Goal: Information Seeking & Learning: Learn about a topic

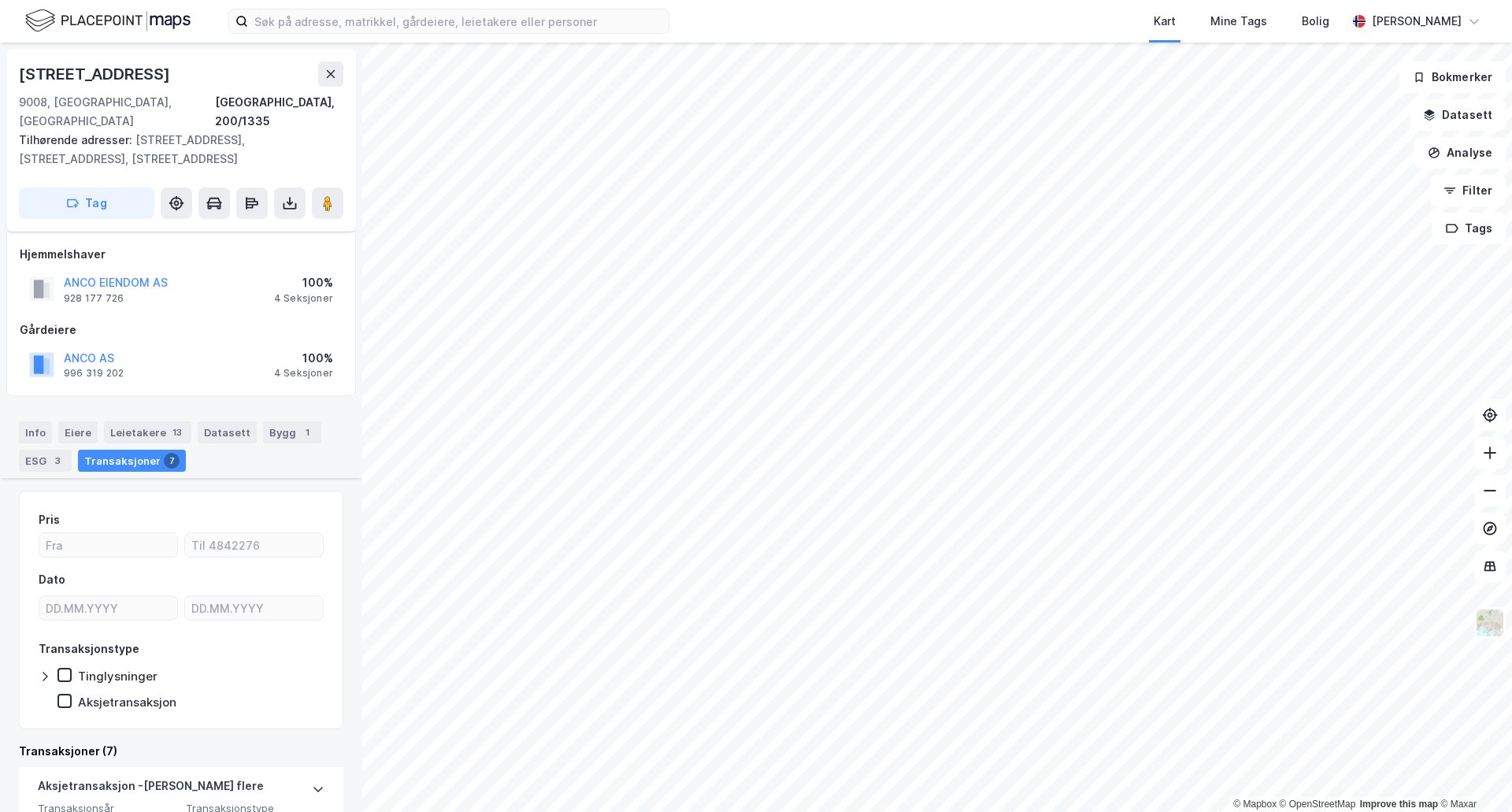
scroll to position [458, 0]
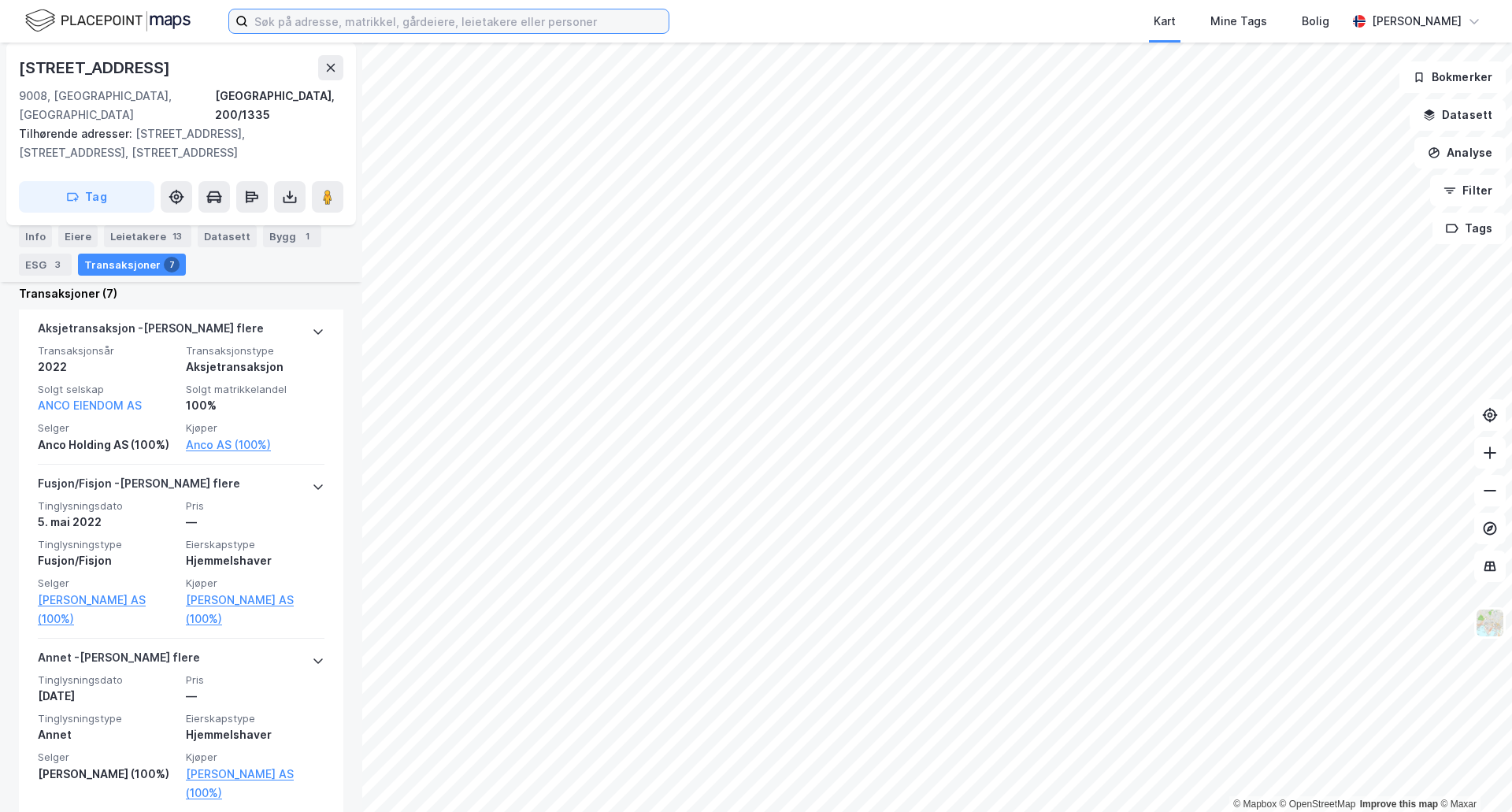
click at [393, 14] on input at bounding box center [458, 21] width 421 height 24
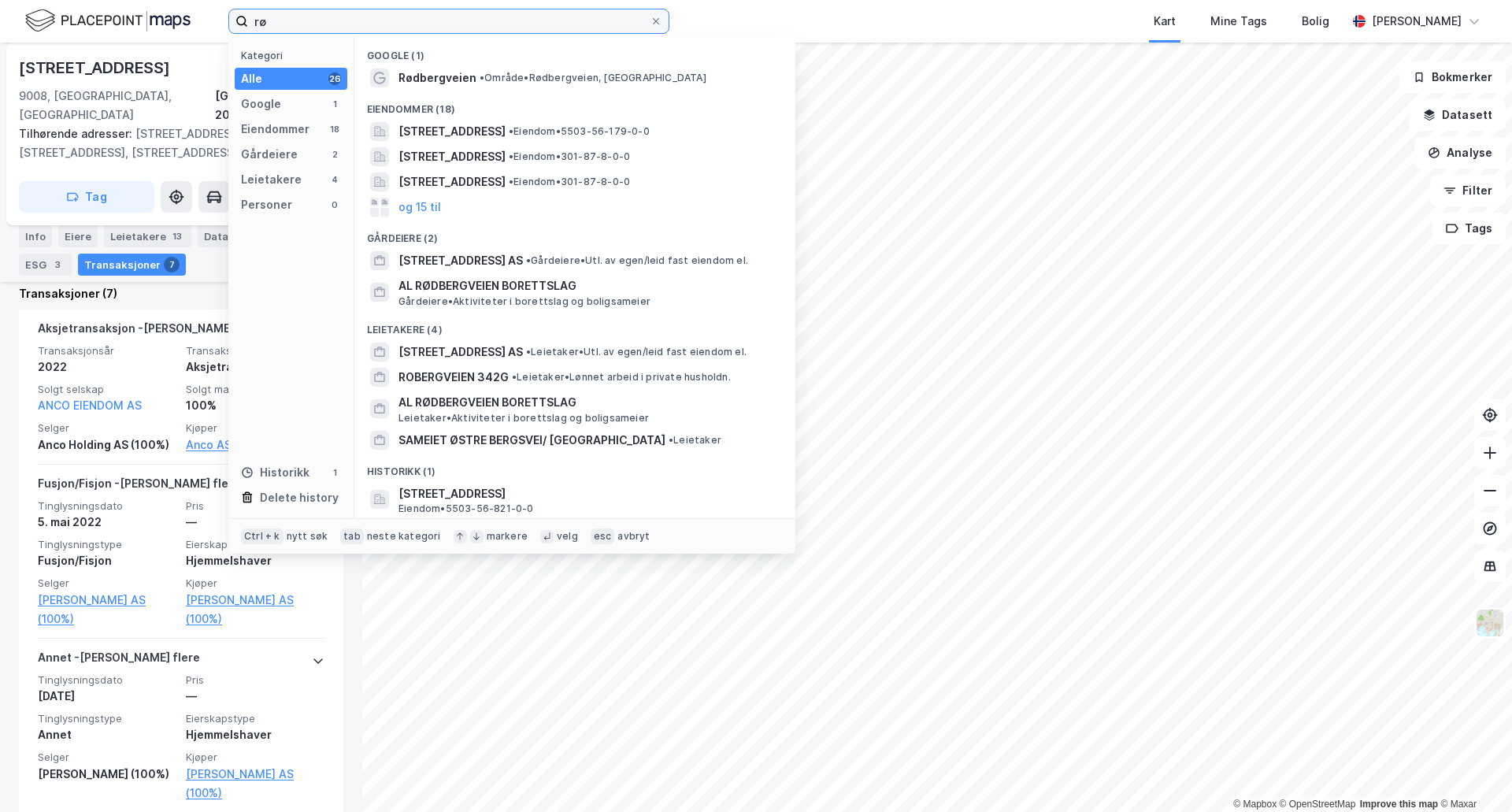
type input "r"
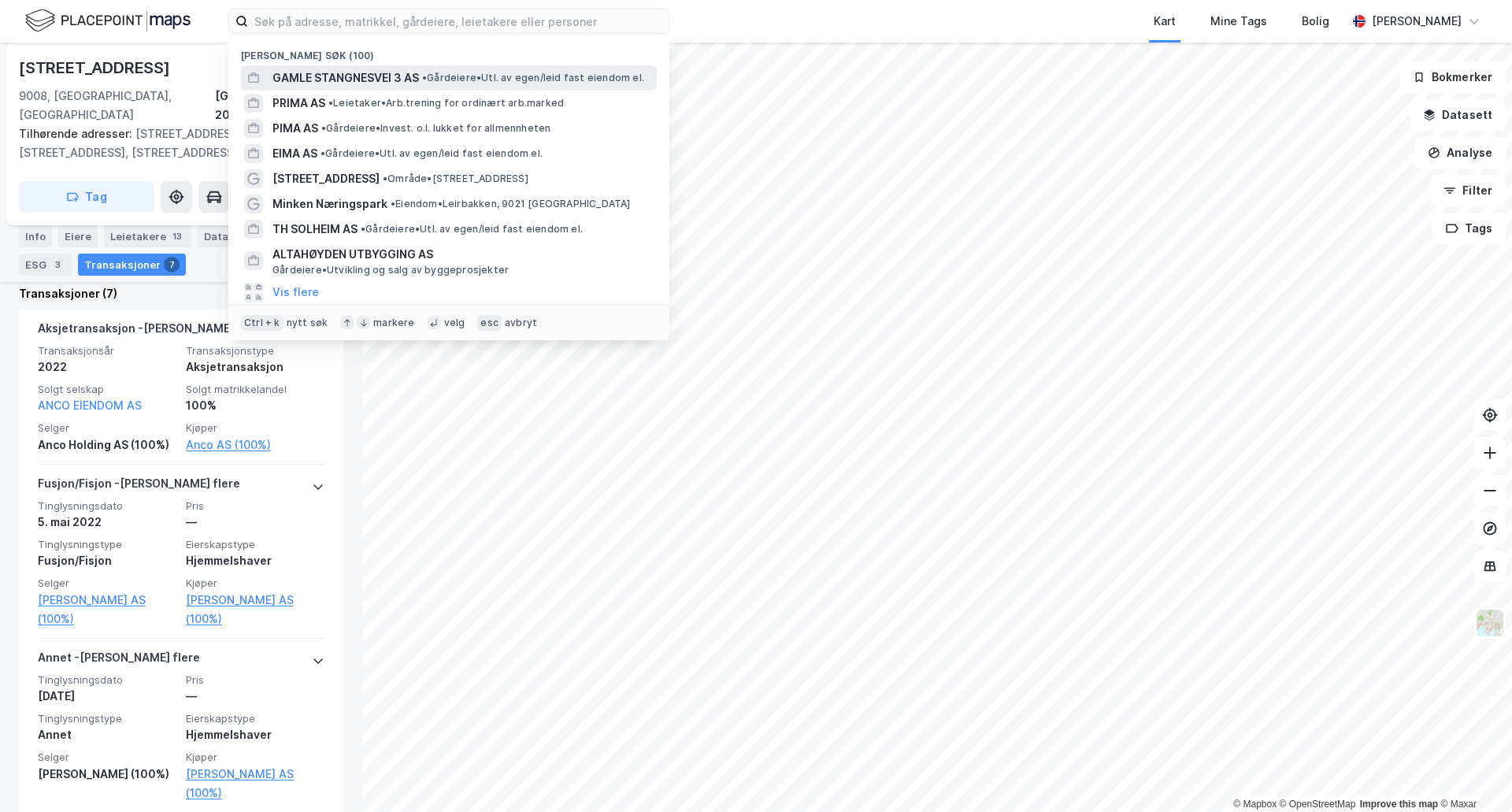
click at [438, 85] on div "GAMLE STANGNESVEI 3 AS • Gårdeiere • Utl. av egen/leid fast eiendom el." at bounding box center [463, 78] width 382 height 19
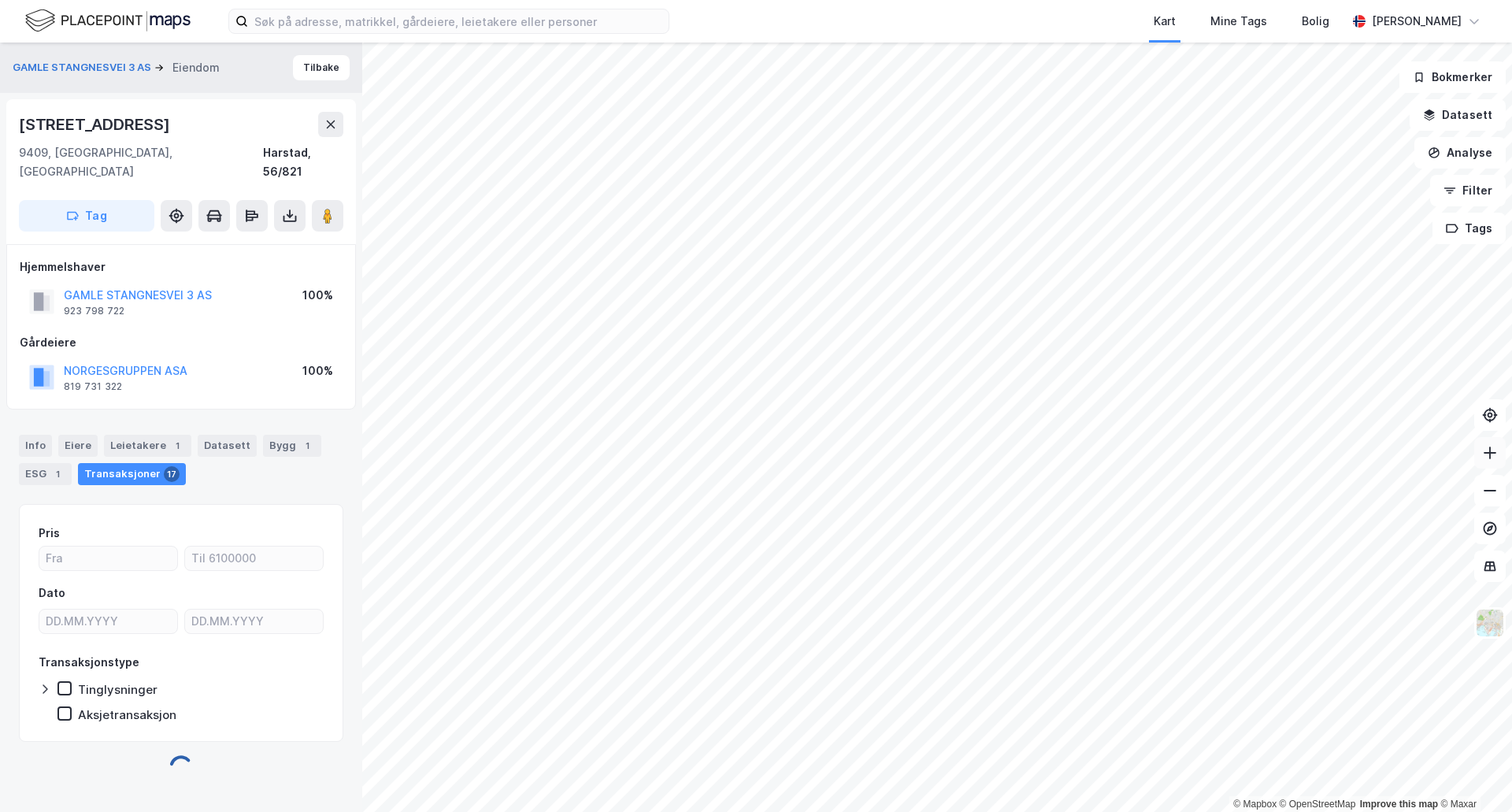
click at [1492, 463] on button at bounding box center [1490, 452] width 32 height 32
click at [165, 286] on div "GAMLE STANGNESVEI 3 AS" at bounding box center [138, 295] width 148 height 19
click at [0, 0] on button "GAMLE STANGNESVEI 3 AS" at bounding box center [0, 0] width 0 height 0
